Goal: Information Seeking & Learning: Learn about a topic

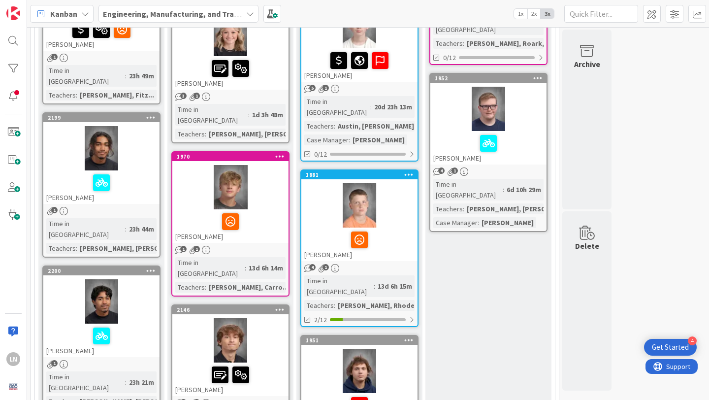
scroll to position [508, 0]
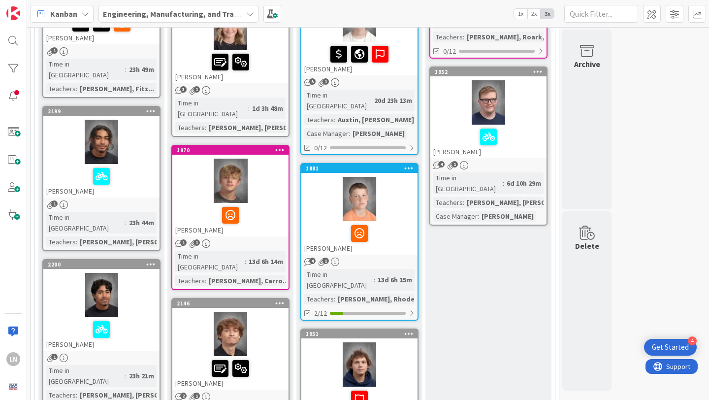
click at [258, 159] on div at bounding box center [230, 181] width 116 height 44
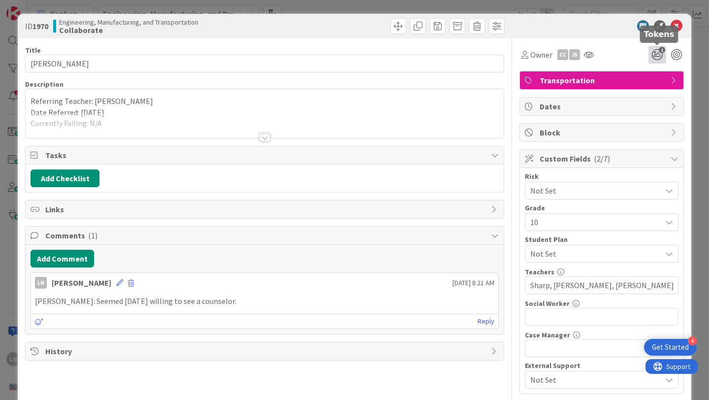
click at [658, 54] on icon "1" at bounding box center [657, 55] width 18 height 18
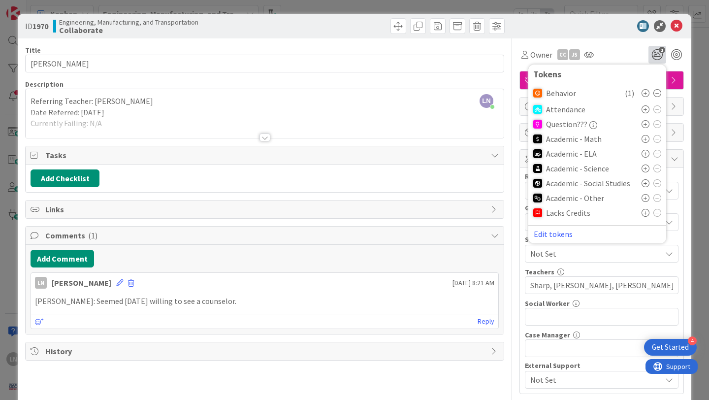
click at [646, 168] on icon at bounding box center [646, 168] width 8 height 8
click at [644, 201] on icon at bounding box center [646, 201] width 8 height 8
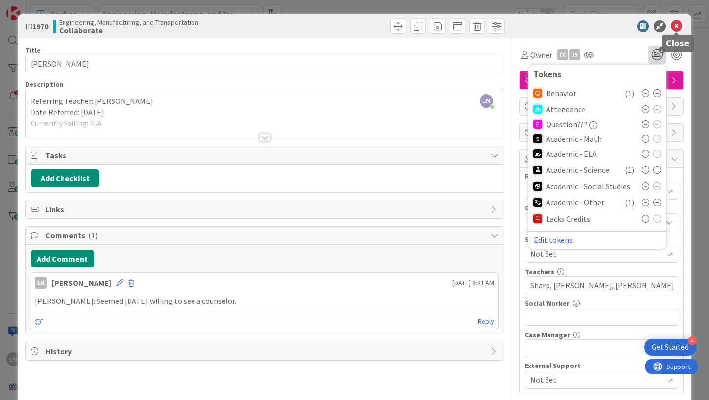
click at [676, 26] on icon at bounding box center [677, 26] width 12 height 12
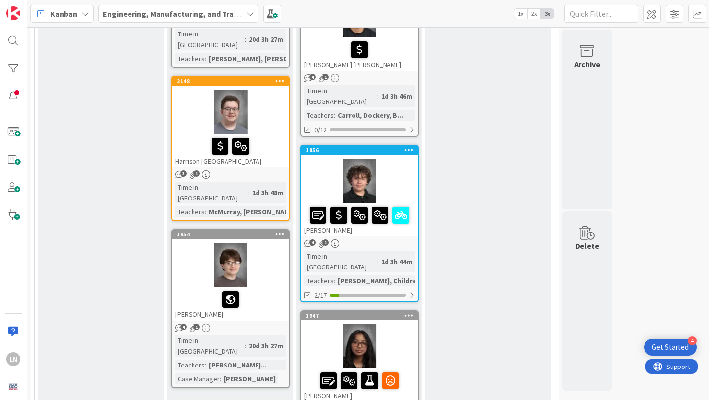
scroll to position [1357, 0]
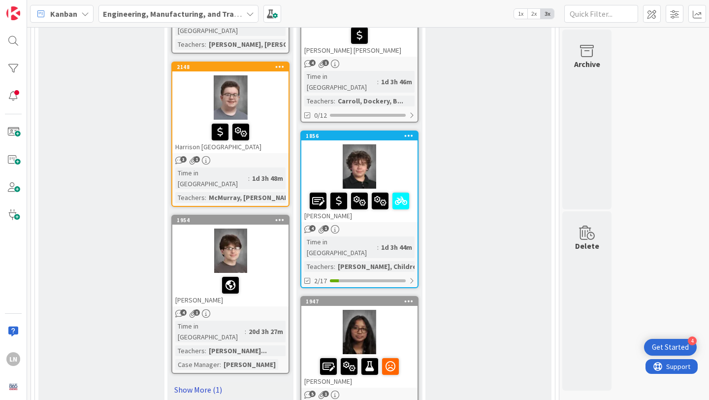
click at [198, 382] on link "Show More (1)" at bounding box center [230, 390] width 118 height 16
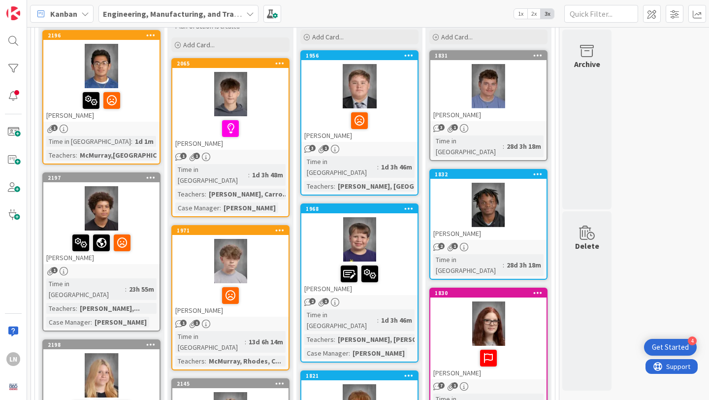
scroll to position [122, 0]
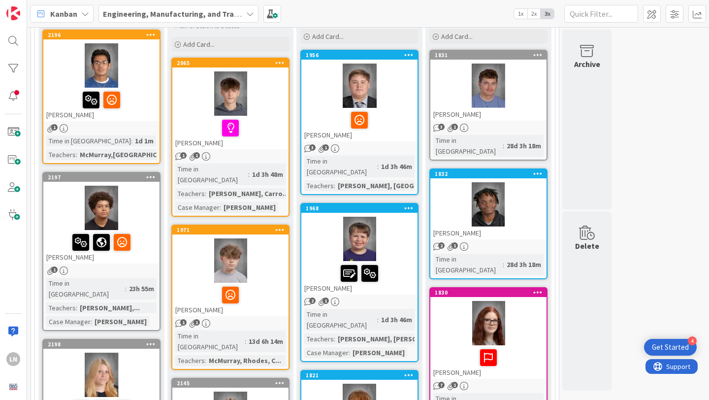
click at [141, 74] on div at bounding box center [101, 65] width 116 height 44
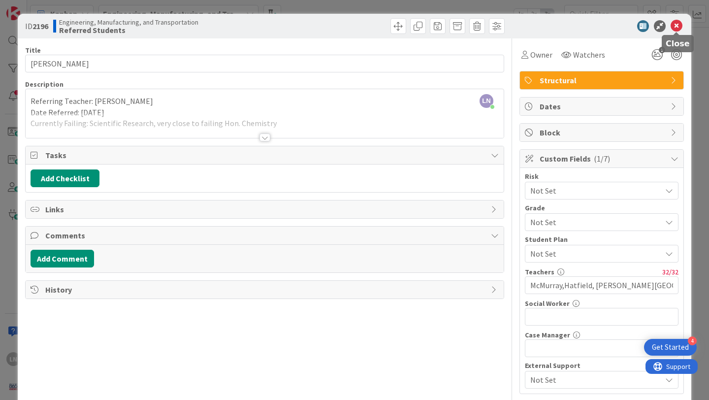
click at [677, 25] on icon at bounding box center [677, 26] width 12 height 12
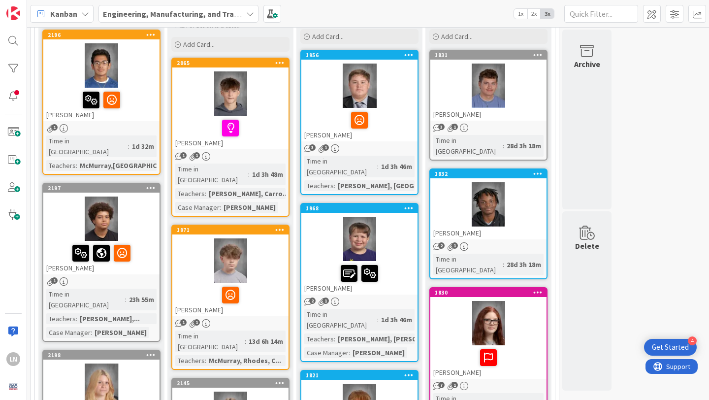
click at [262, 97] on div at bounding box center [230, 93] width 116 height 44
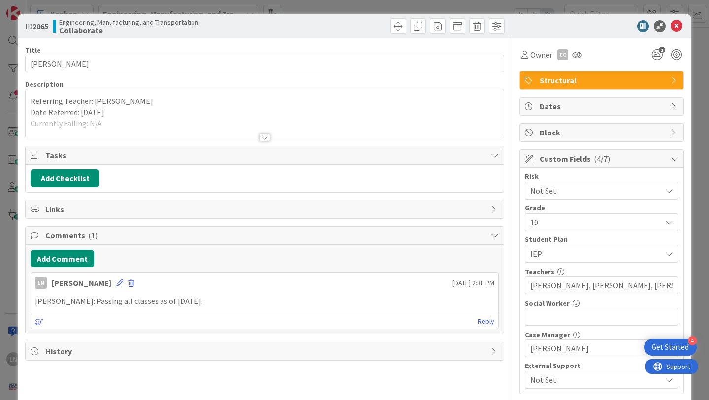
click at [264, 137] on div at bounding box center [264, 137] width 11 height 8
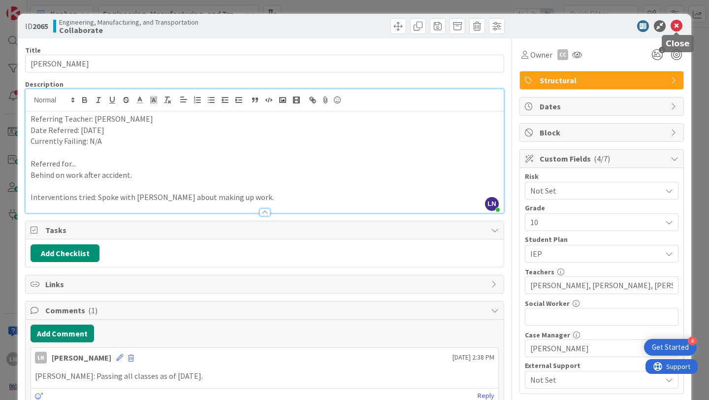
click at [677, 28] on icon at bounding box center [677, 26] width 12 height 12
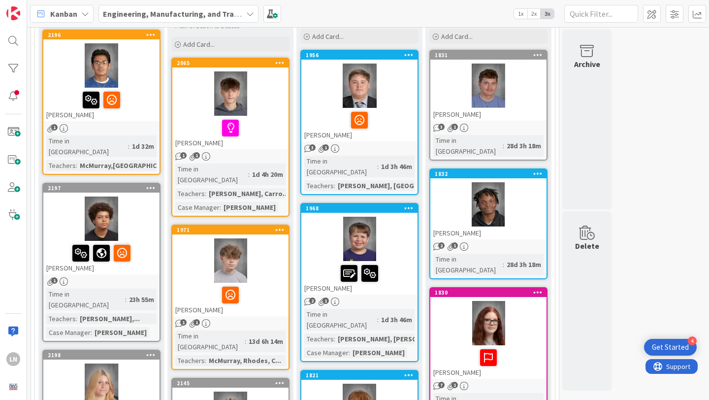
click at [136, 77] on div at bounding box center [101, 65] width 116 height 44
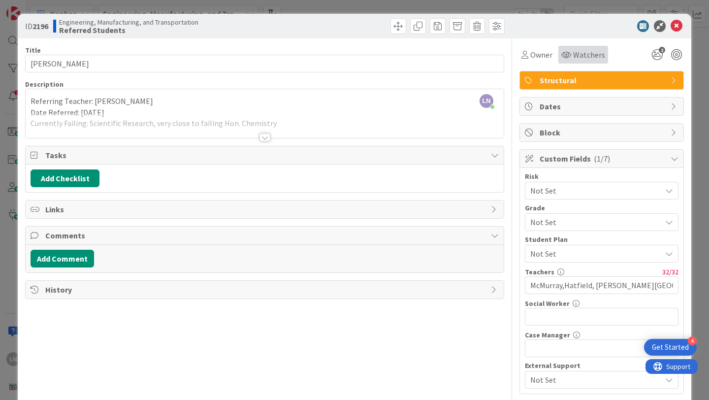
click at [588, 57] on span "Watchers" at bounding box center [589, 55] width 32 height 12
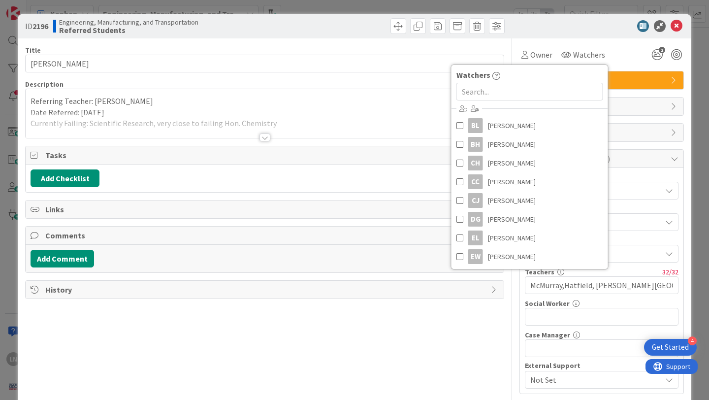
scroll to position [129, 0]
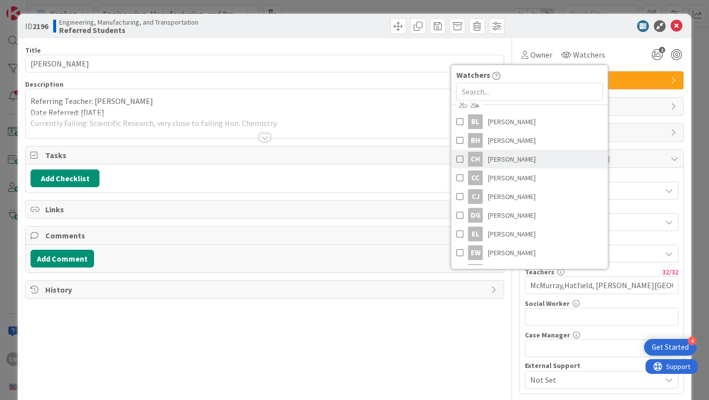
click at [460, 158] on span at bounding box center [459, 159] width 7 height 15
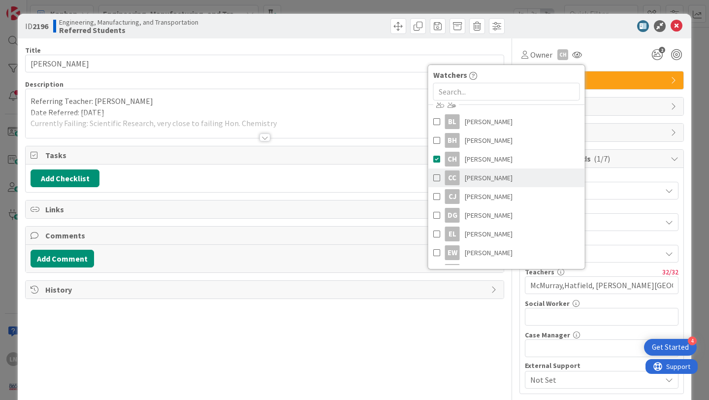
click at [435, 178] on span at bounding box center [436, 177] width 7 height 15
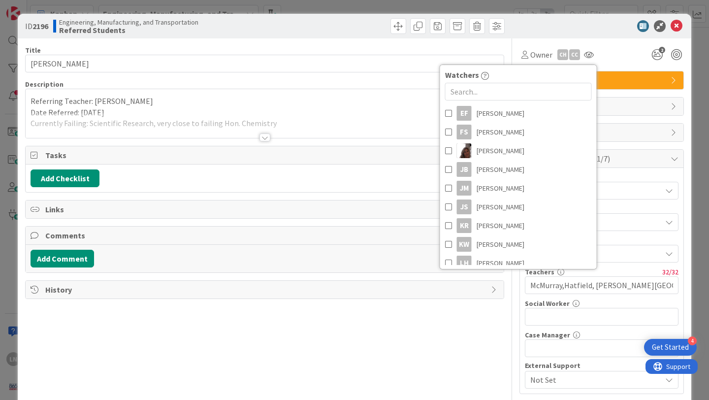
scroll to position [289, 0]
click at [449, 187] on span at bounding box center [448, 187] width 7 height 15
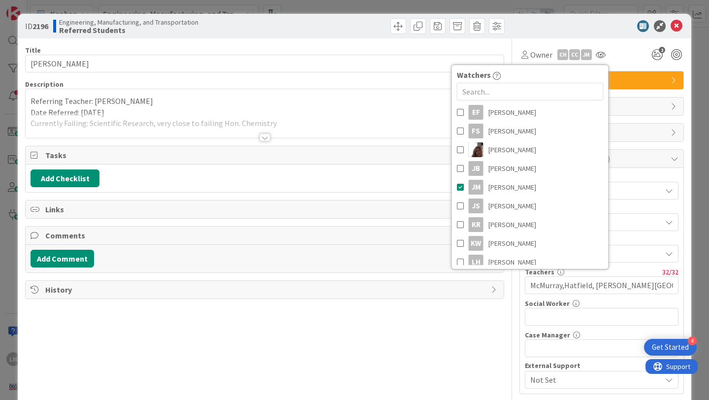
click at [580, 25] on div at bounding box center [597, 26] width 174 height 12
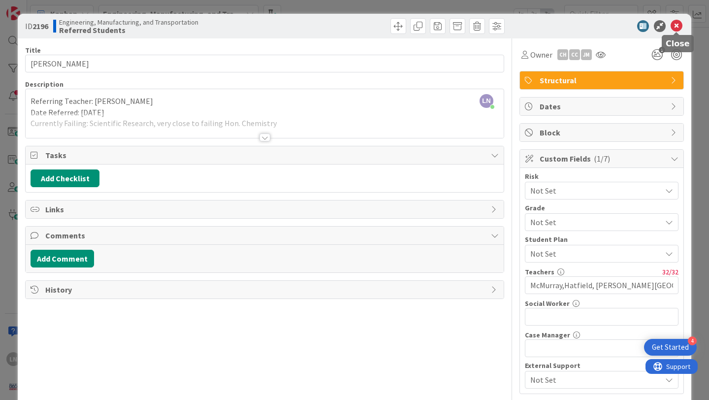
click at [673, 23] on icon at bounding box center [677, 26] width 12 height 12
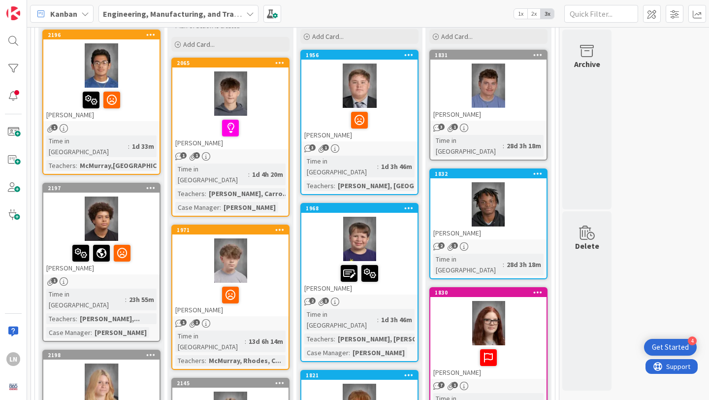
click at [151, 220] on div at bounding box center [101, 218] width 116 height 44
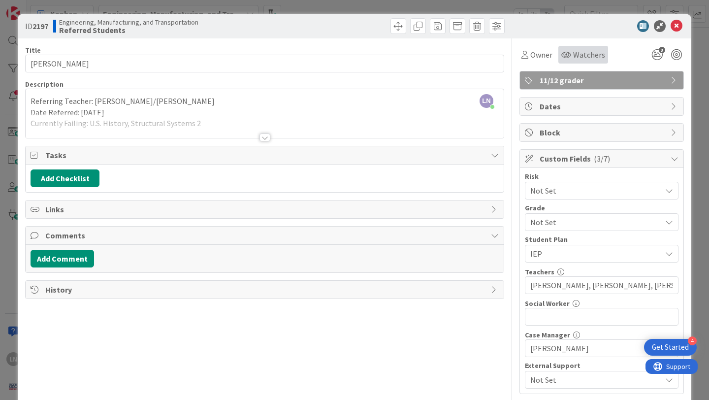
click at [584, 55] on span "Watchers" at bounding box center [589, 55] width 32 height 12
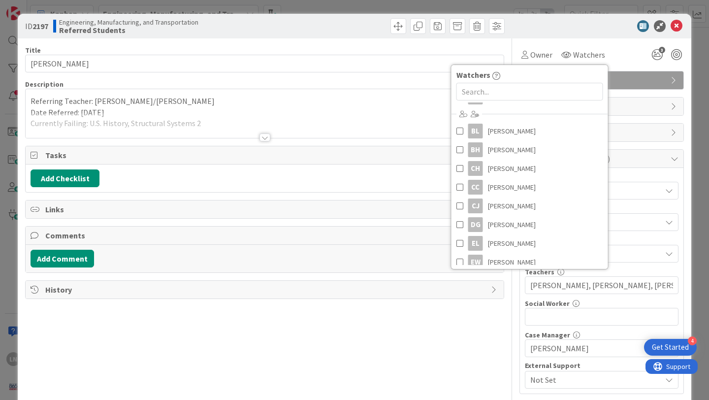
scroll to position [122, 0]
click at [458, 221] on span at bounding box center [459, 222] width 7 height 15
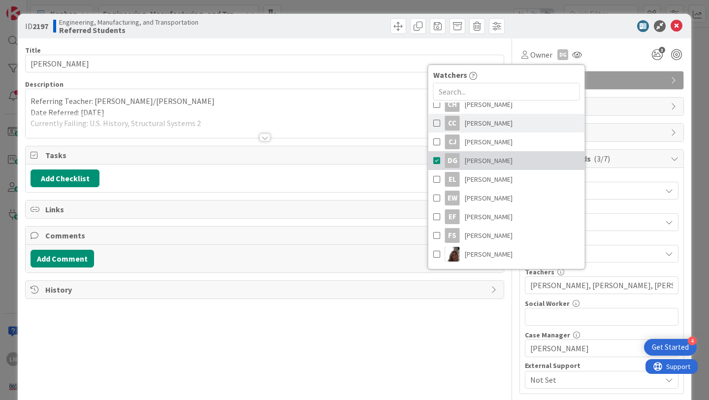
scroll to position [217, 0]
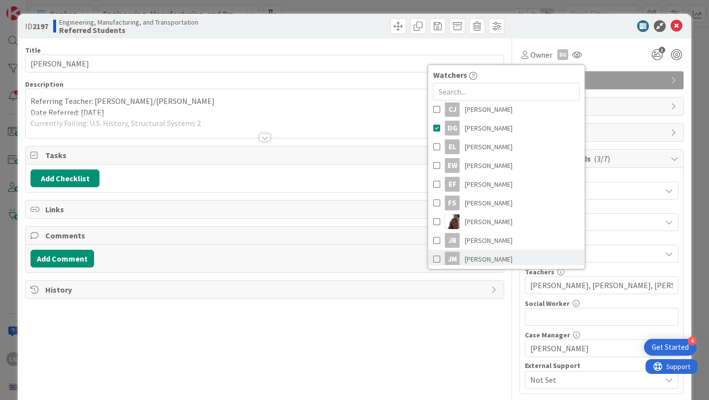
click at [436, 259] on span at bounding box center [436, 259] width 7 height 15
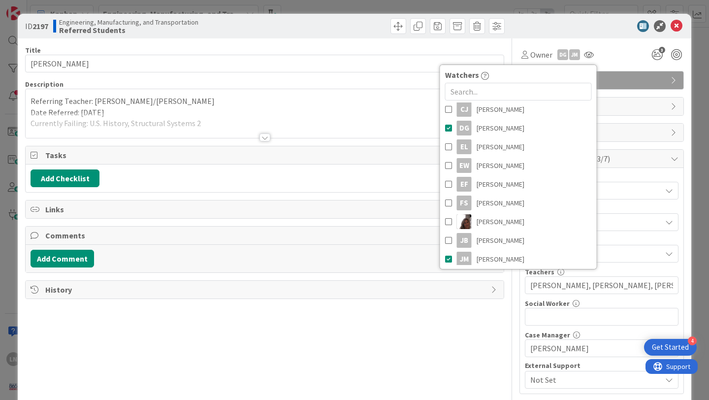
click at [600, 25] on div at bounding box center [597, 26] width 174 height 12
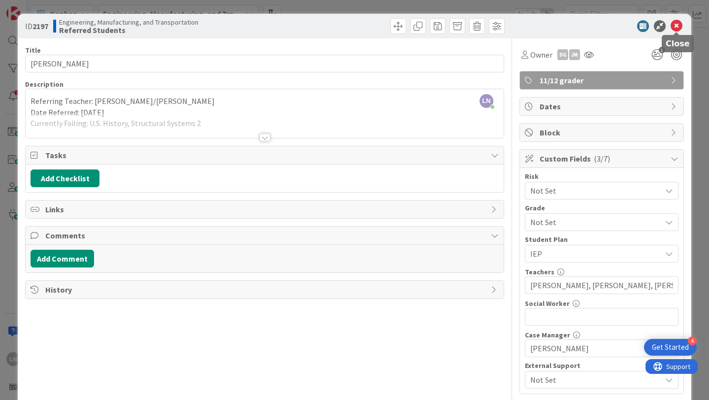
click at [676, 26] on icon at bounding box center [677, 26] width 12 height 12
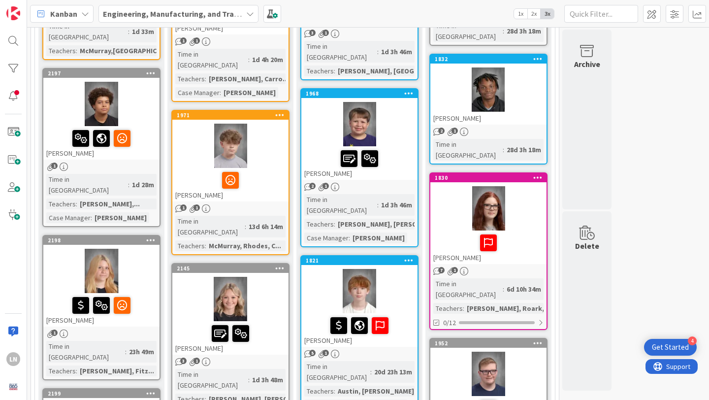
click at [138, 249] on div at bounding box center [101, 271] width 116 height 44
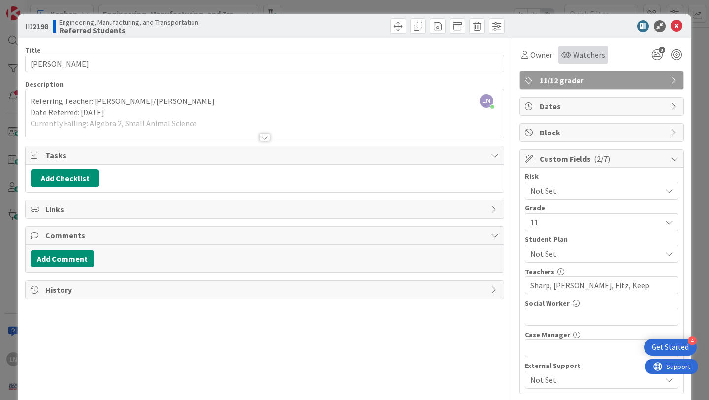
click at [582, 51] on span "Watchers" at bounding box center [589, 55] width 32 height 12
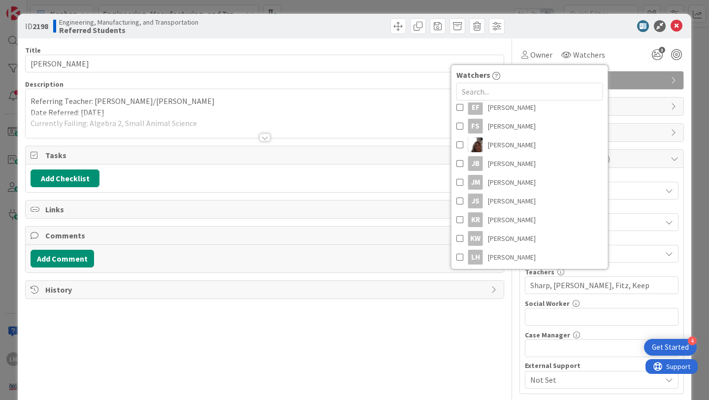
scroll to position [299, 0]
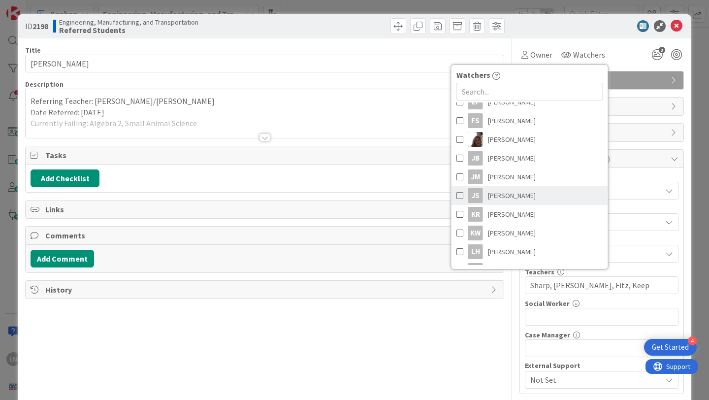
click at [457, 193] on span at bounding box center [459, 195] width 7 height 15
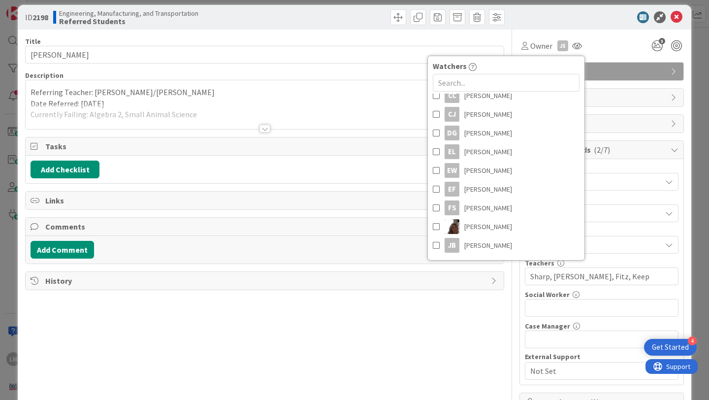
scroll to position [202, 0]
click at [434, 133] on span at bounding box center [436, 133] width 7 height 15
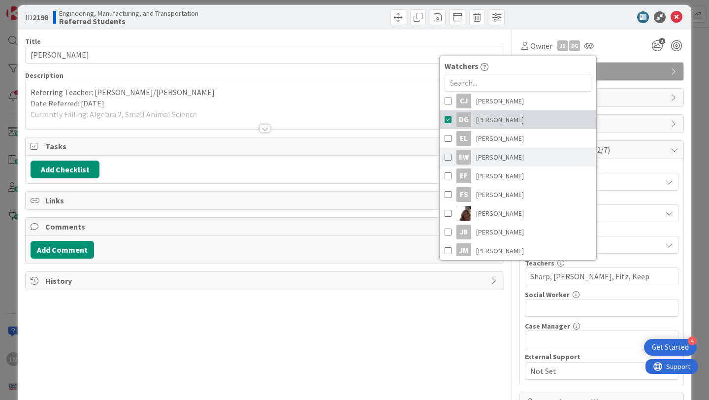
scroll to position [218, 0]
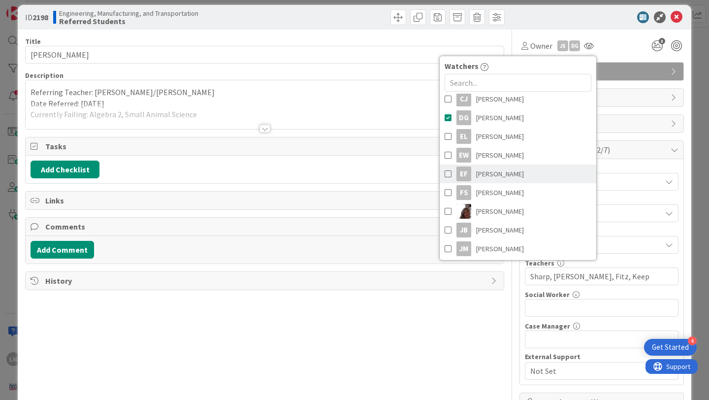
click at [448, 173] on span at bounding box center [448, 173] width 7 height 15
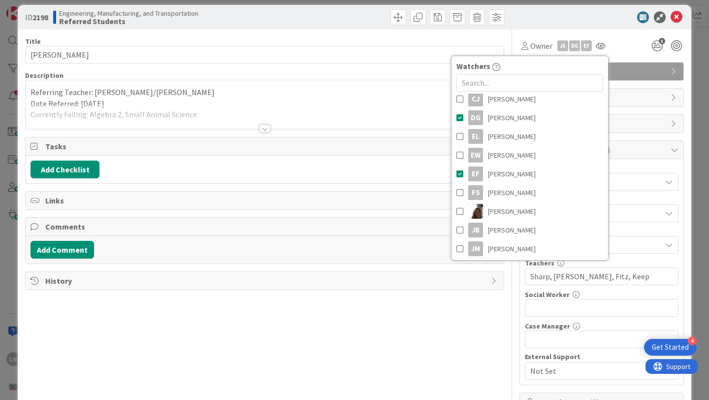
click at [584, 23] on div at bounding box center [597, 17] width 174 height 12
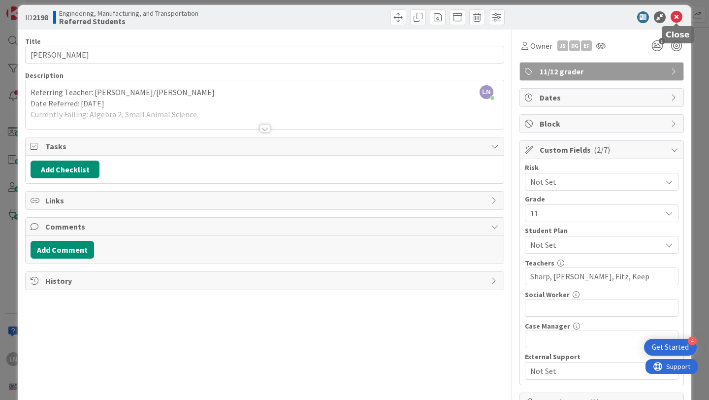
click at [678, 17] on icon at bounding box center [677, 17] width 12 height 12
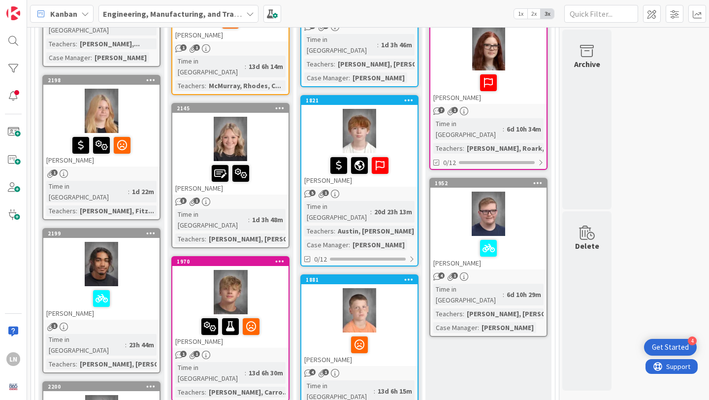
scroll to position [484, 0]
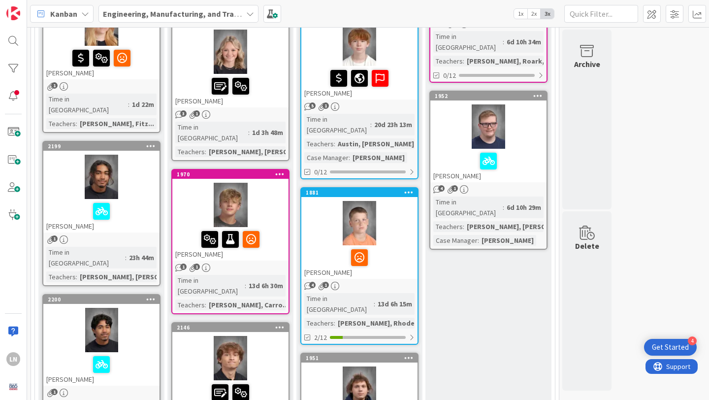
click at [141, 155] on div at bounding box center [101, 177] width 116 height 44
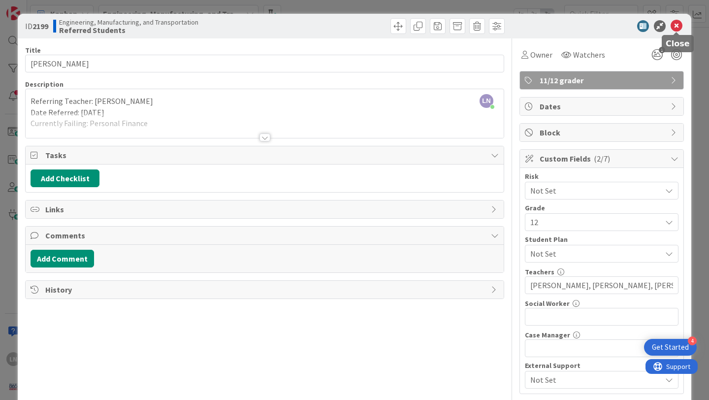
click at [678, 28] on icon at bounding box center [677, 26] width 12 height 12
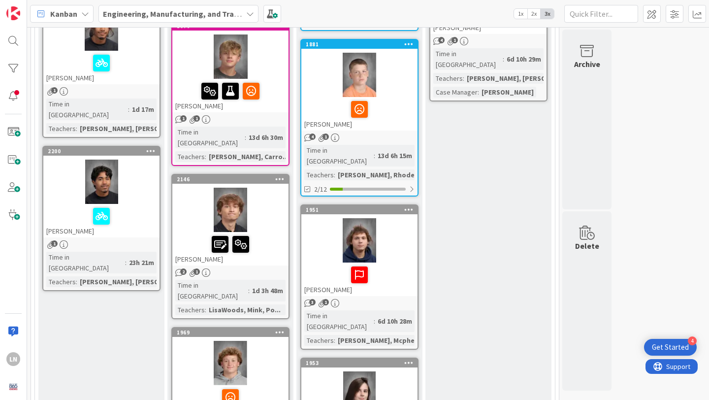
click at [145, 160] on div at bounding box center [101, 182] width 116 height 44
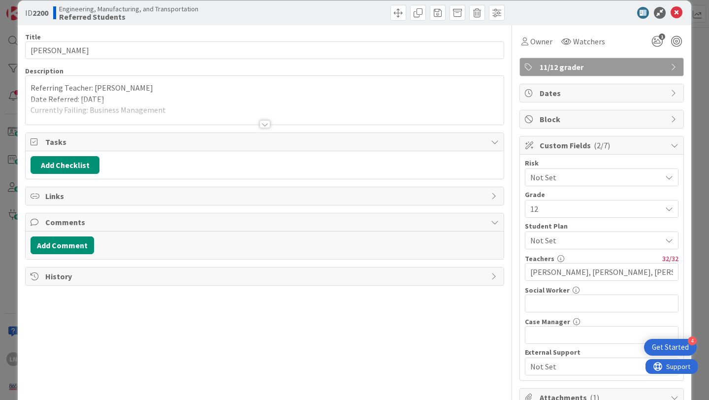
scroll to position [19, 0]
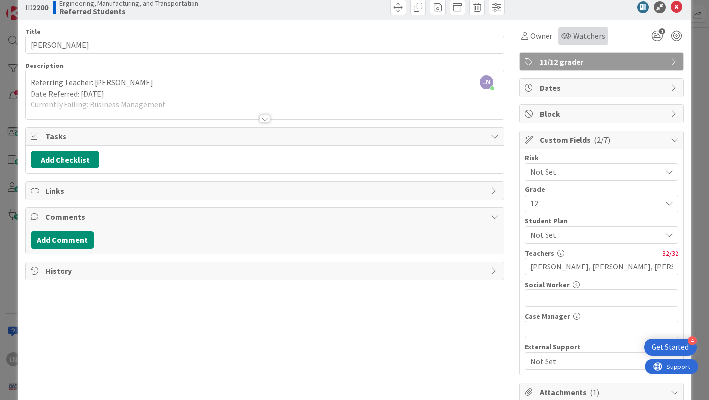
click at [577, 38] on span "Watchers" at bounding box center [589, 36] width 32 height 12
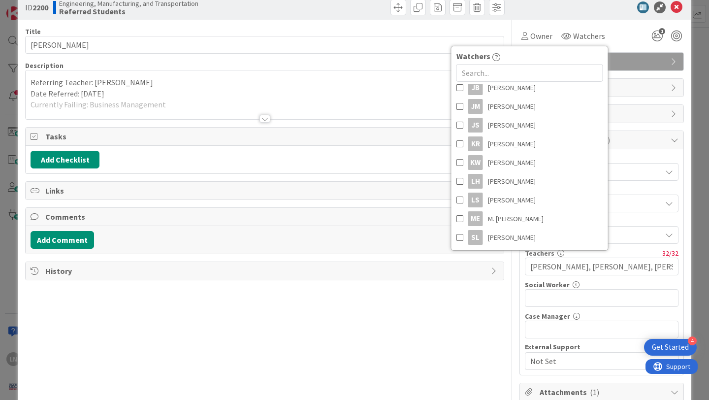
scroll to position [351, 0]
click at [459, 181] on span at bounding box center [459, 180] width 7 height 15
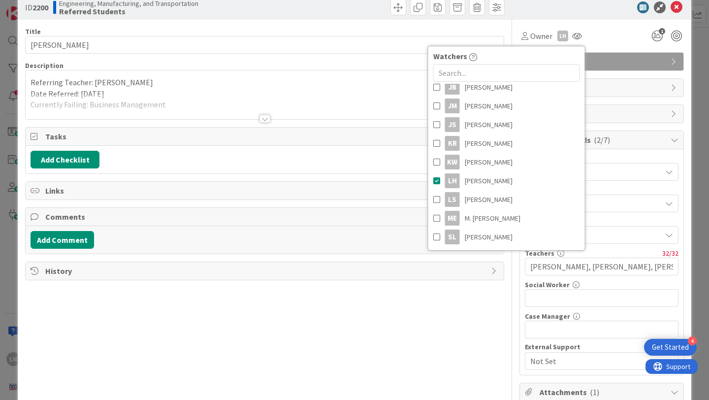
click at [616, 28] on div "Owner LH Watchers LN [PERSON_NAME] [PERSON_NAME] [PERSON_NAME] EW [PERSON_NAME]…" at bounding box center [601, 36] width 164 height 18
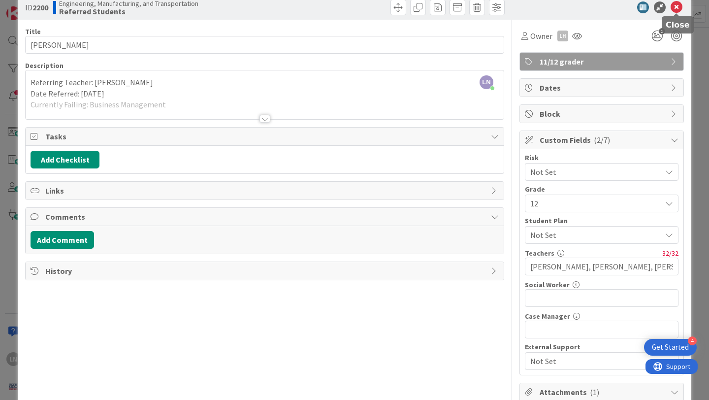
click at [676, 5] on icon at bounding box center [677, 7] width 12 height 12
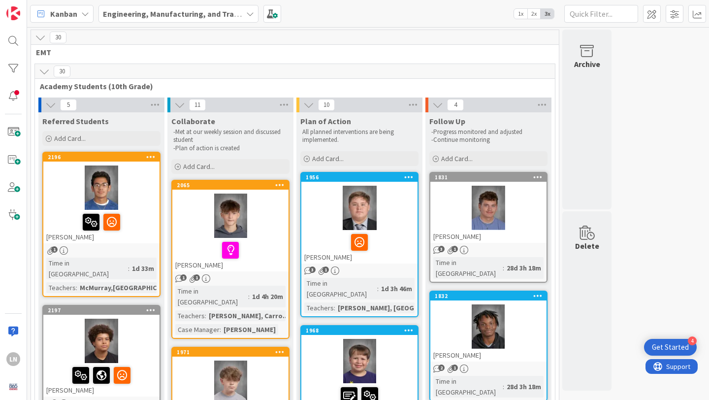
click at [269, 218] on div at bounding box center [230, 215] width 116 height 44
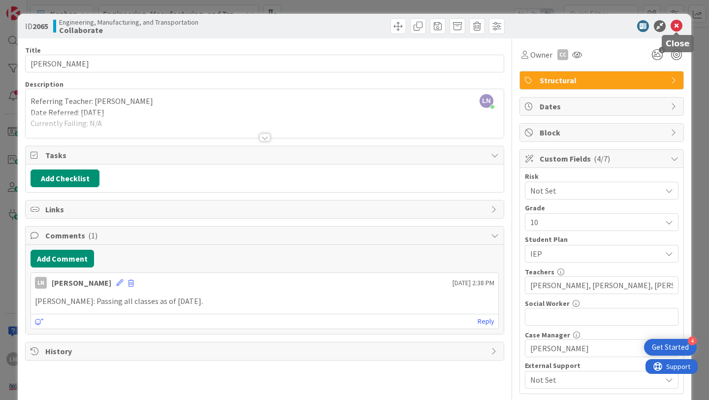
click at [676, 24] on icon at bounding box center [677, 26] width 12 height 12
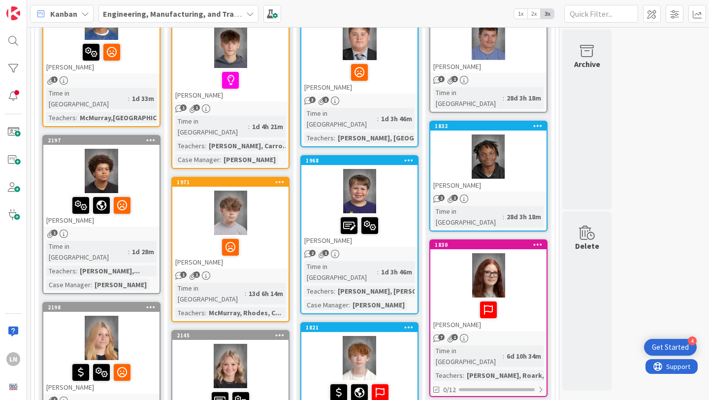
click at [260, 220] on div at bounding box center [230, 213] width 116 height 44
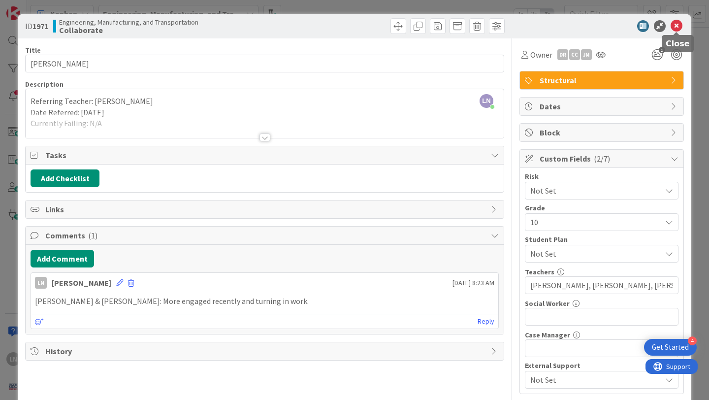
click at [677, 26] on icon at bounding box center [677, 26] width 12 height 12
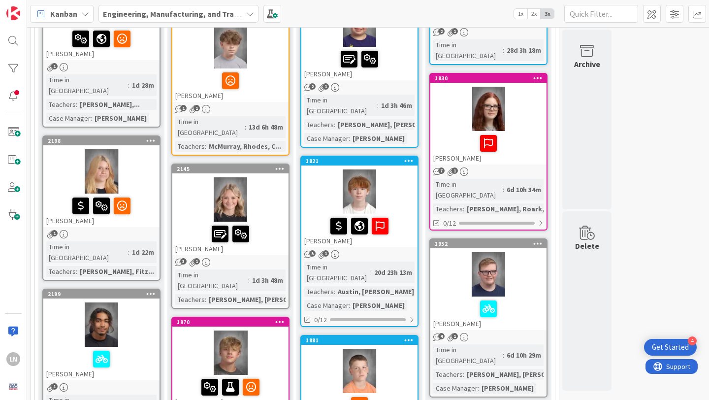
scroll to position [335, 0]
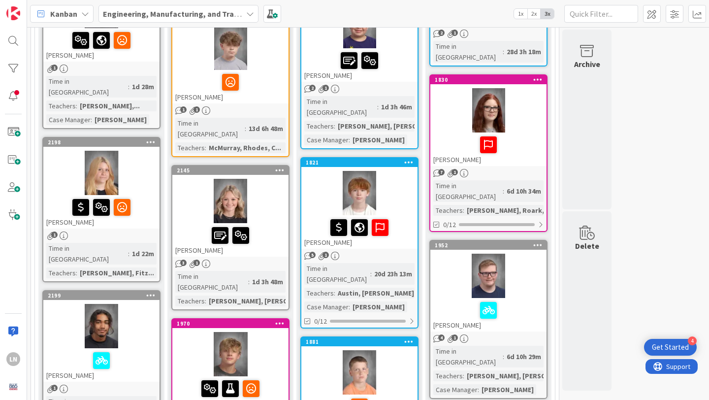
click at [129, 304] on div at bounding box center [101, 326] width 116 height 44
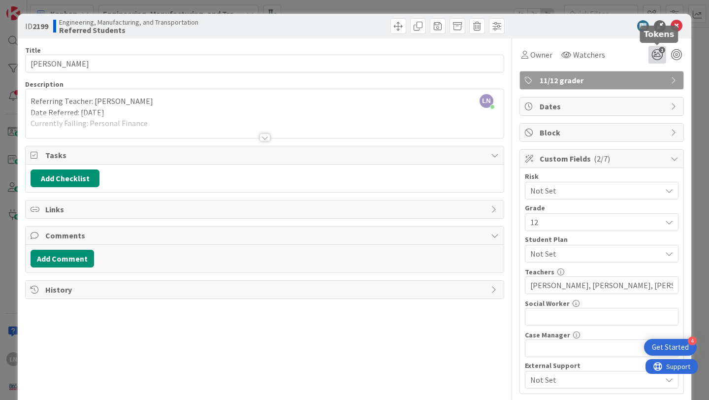
click at [659, 58] on icon "1" at bounding box center [657, 55] width 18 height 18
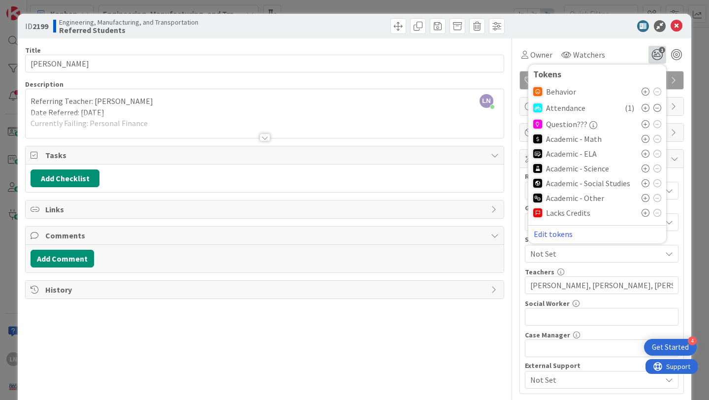
click at [646, 198] on icon at bounding box center [646, 198] width 8 height 8
click at [596, 25] on div at bounding box center [597, 26] width 174 height 12
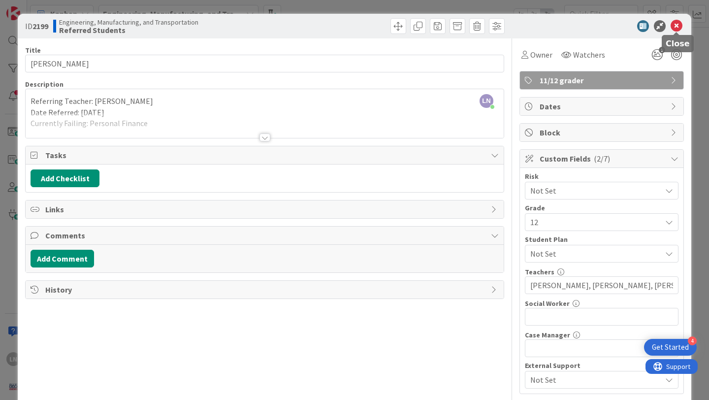
click at [676, 24] on icon at bounding box center [677, 26] width 12 height 12
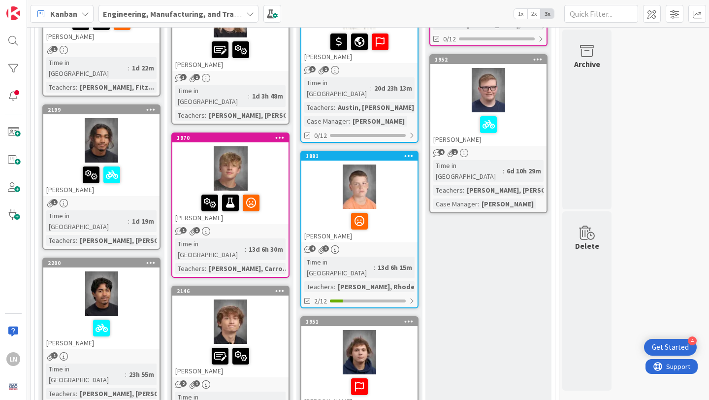
click at [142, 271] on div at bounding box center [101, 293] width 116 height 44
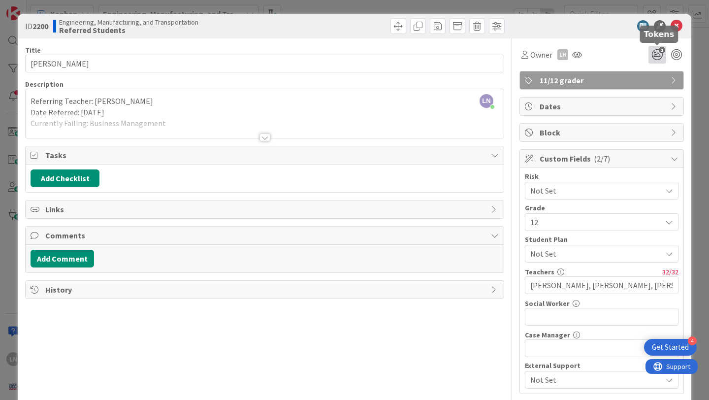
click at [658, 58] on icon "1" at bounding box center [657, 55] width 18 height 18
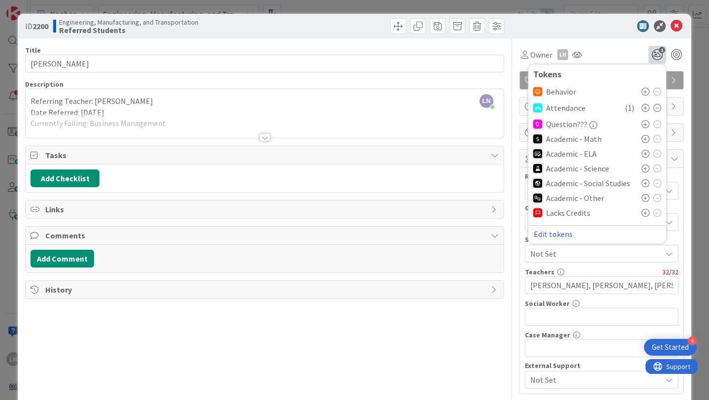
click at [644, 195] on icon at bounding box center [646, 198] width 8 height 8
click at [611, 24] on div at bounding box center [597, 26] width 174 height 12
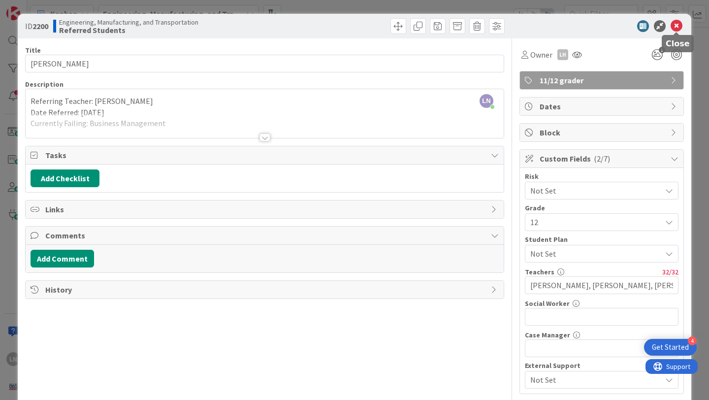
click at [678, 27] on icon at bounding box center [677, 26] width 12 height 12
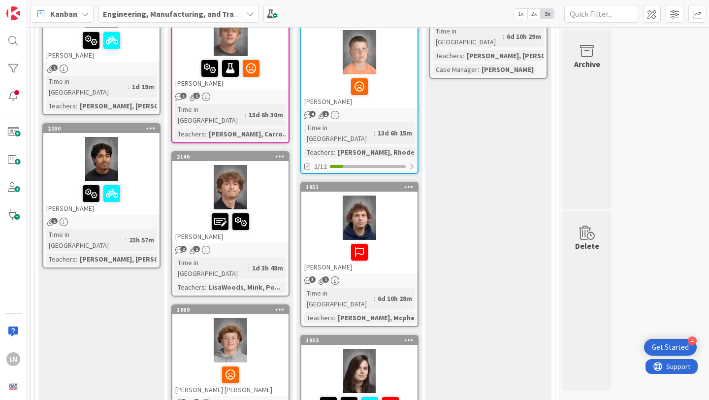
scroll to position [656, 0]
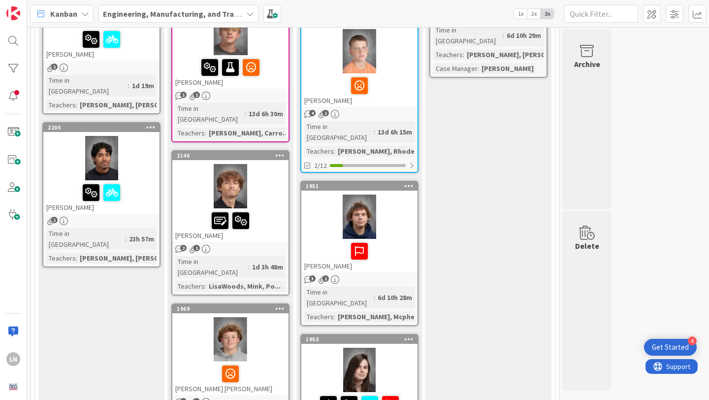
click at [393, 73] on div "[PERSON_NAME]" at bounding box center [359, 89] width 116 height 33
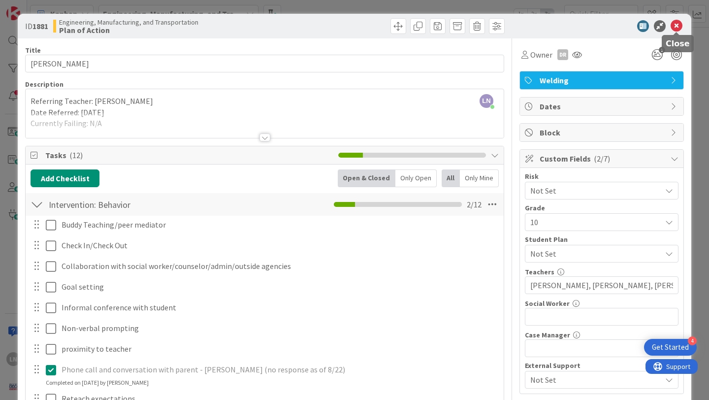
click at [677, 26] on icon at bounding box center [677, 26] width 12 height 12
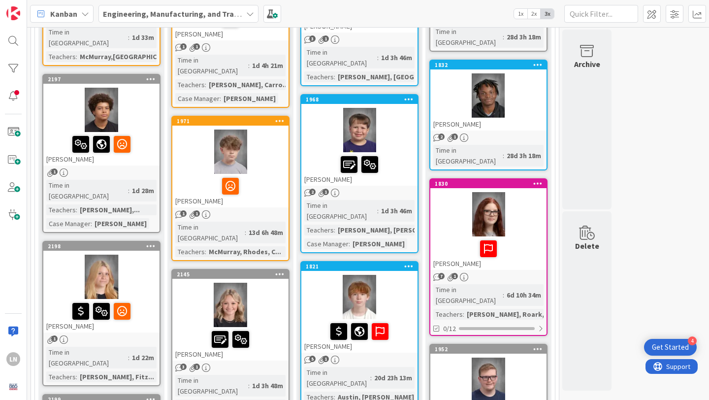
scroll to position [233, 0]
